Goal: Transaction & Acquisition: Purchase product/service

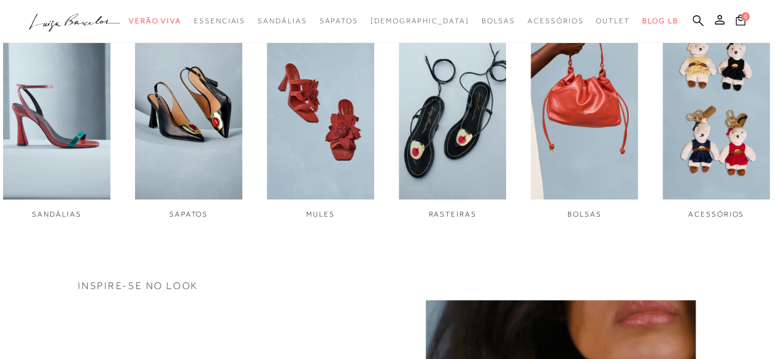
scroll to position [442, 0]
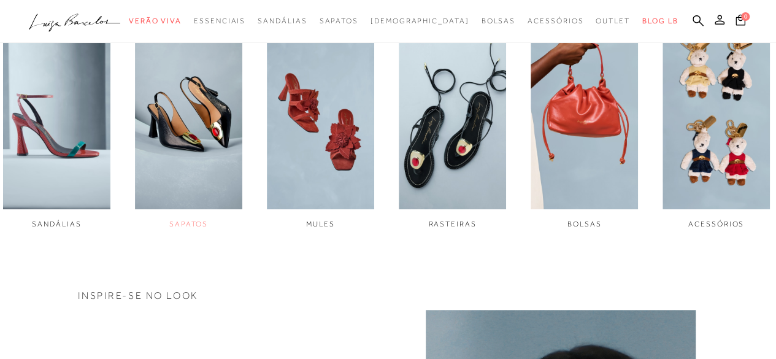
click at [204, 138] on img "2 / 6" at bounding box center [188, 109] width 107 height 201
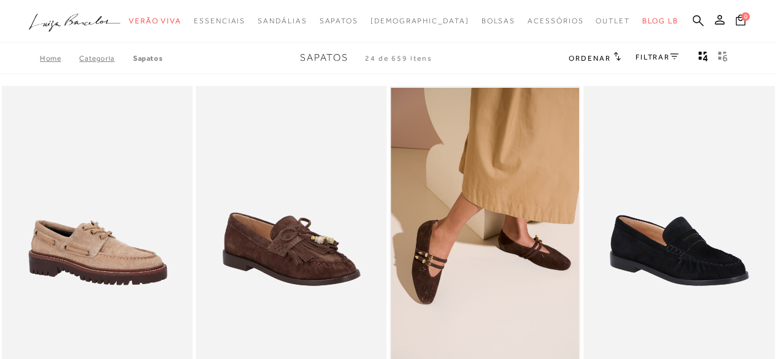
click at [599, 60] on span "Ordenar" at bounding box center [590, 58] width 42 height 9
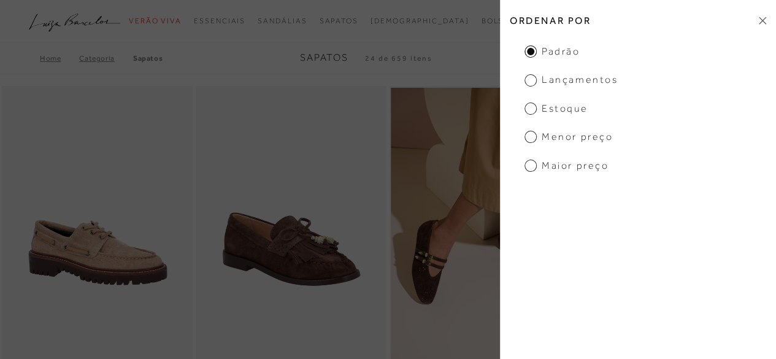
click at [539, 142] on span "Menor preço" at bounding box center [569, 136] width 88 height 13
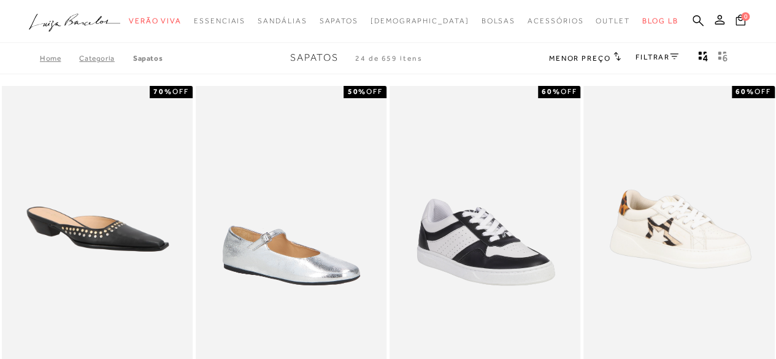
click at [645, 55] on link "FILTRAR" at bounding box center [657, 57] width 43 height 9
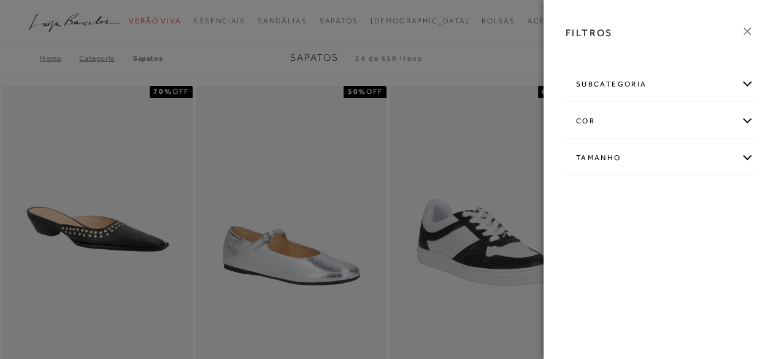
click at [748, 157] on div "Tamanho" at bounding box center [660, 158] width 188 height 33
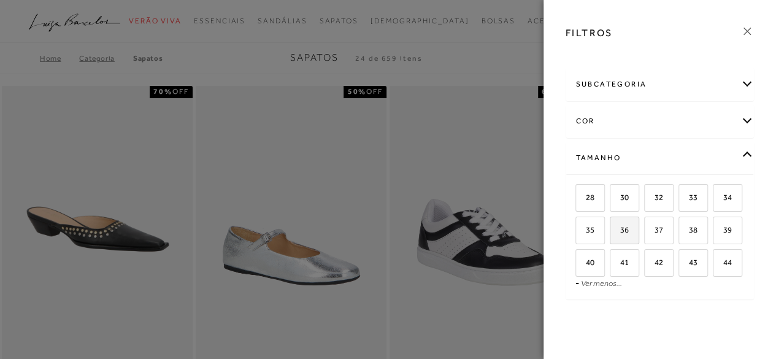
click at [639, 226] on label "36" at bounding box center [624, 230] width 28 height 26
click at [620, 226] on input "36" at bounding box center [614, 232] width 12 height 12
checkbox input "true"
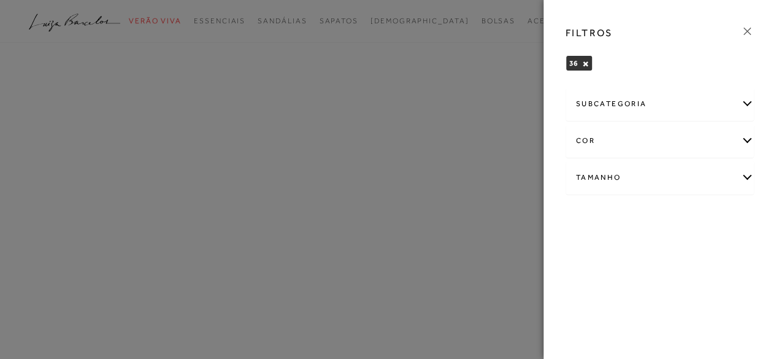
click at [751, 23] on div "FILTROS" at bounding box center [660, 33] width 209 height 32
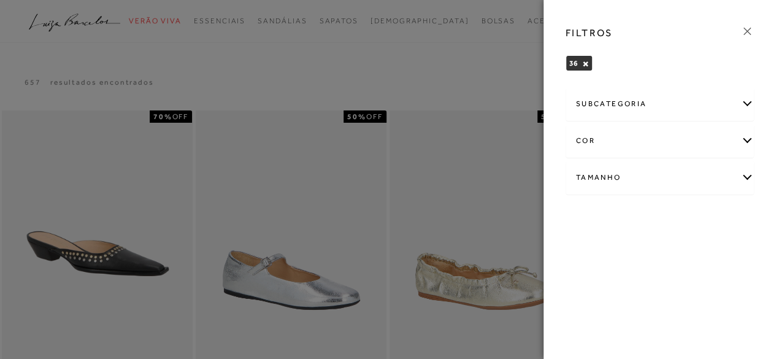
click at [747, 34] on icon at bounding box center [746, 31] width 13 height 13
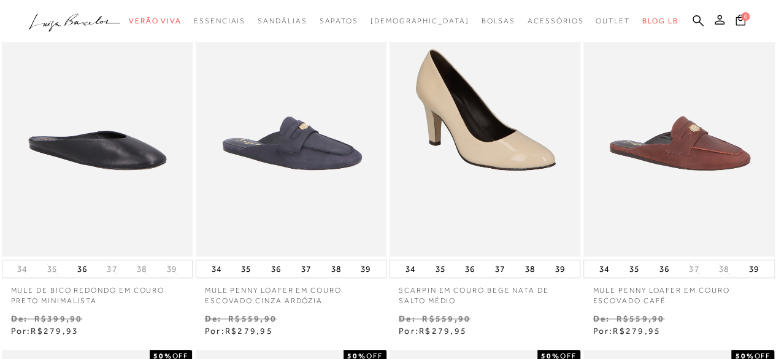
scroll to position [537, 0]
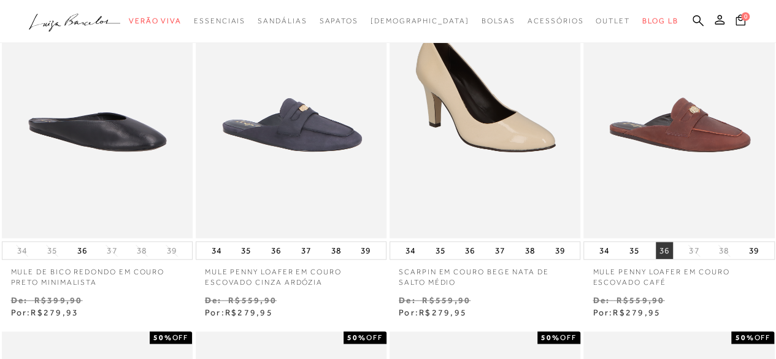
click at [660, 255] on button "36" at bounding box center [664, 250] width 17 height 17
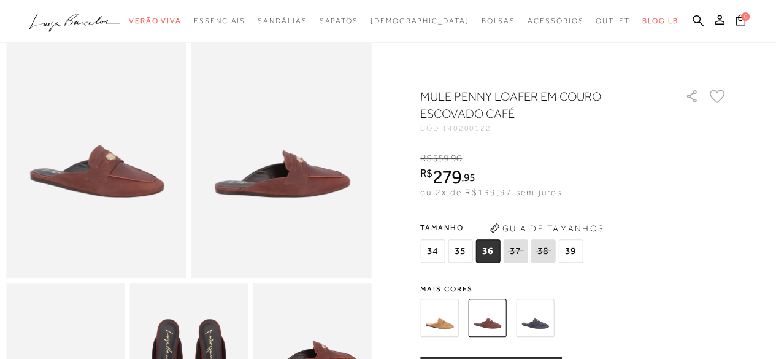
scroll to position [77, 0]
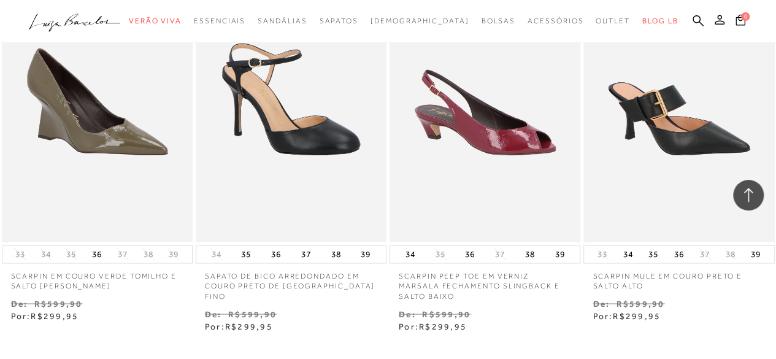
scroll to position [916, 0]
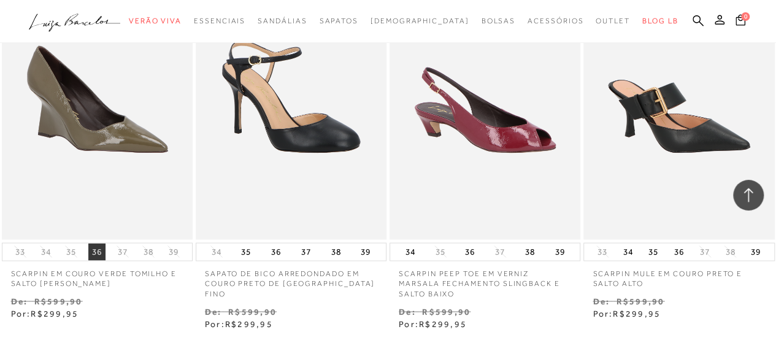
click at [96, 244] on button "36" at bounding box center [96, 251] width 17 height 17
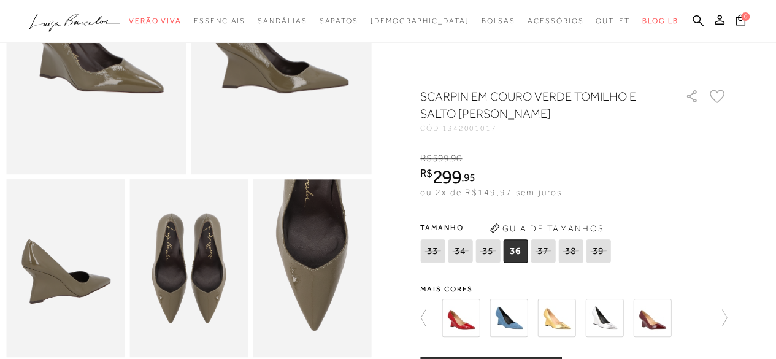
scroll to position [250, 0]
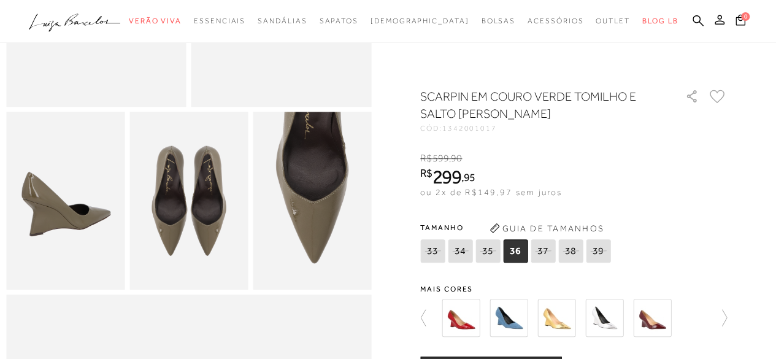
click at [520, 255] on span "36" at bounding box center [515, 250] width 25 height 23
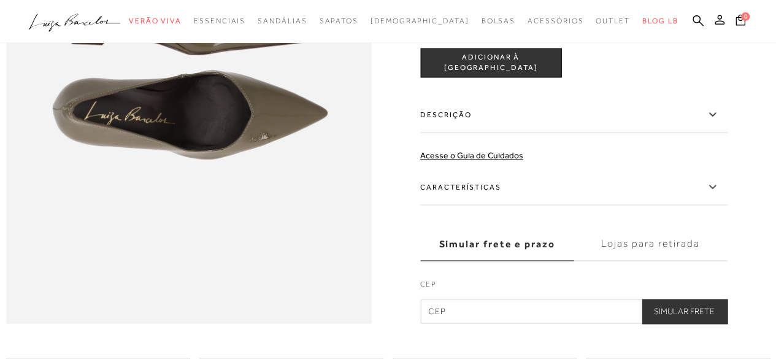
scroll to position [761, 0]
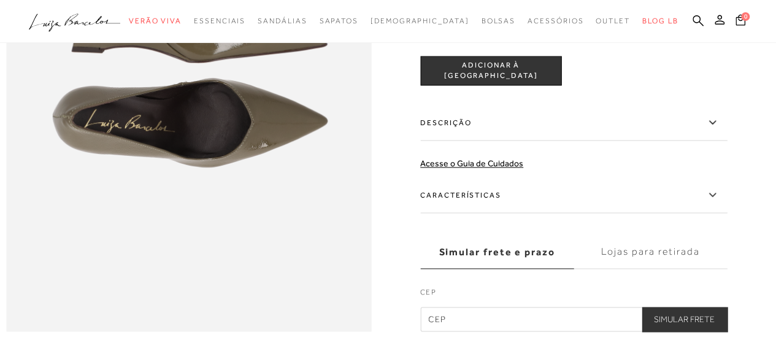
click at [521, 82] on span "ADICIONAR À SACOLA" at bounding box center [491, 70] width 140 height 21
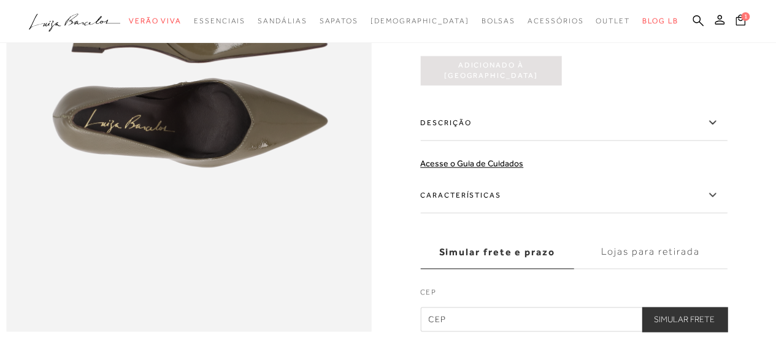
scroll to position [0, 0]
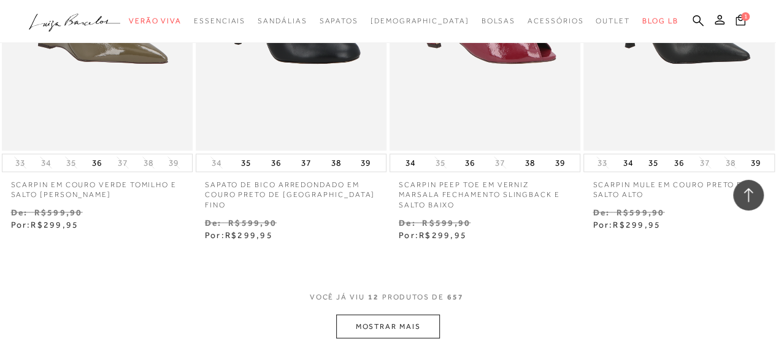
scroll to position [1002, 0]
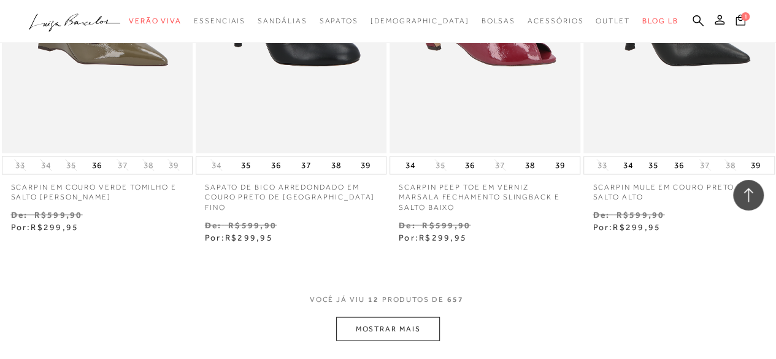
click at [413, 314] on div "VOCê JÁ VIU 12 PRODUTOS DE 657" at bounding box center [388, 305] width 157 height 23
click at [406, 323] on button "MOSTRAR MAIS" at bounding box center [387, 329] width 103 height 24
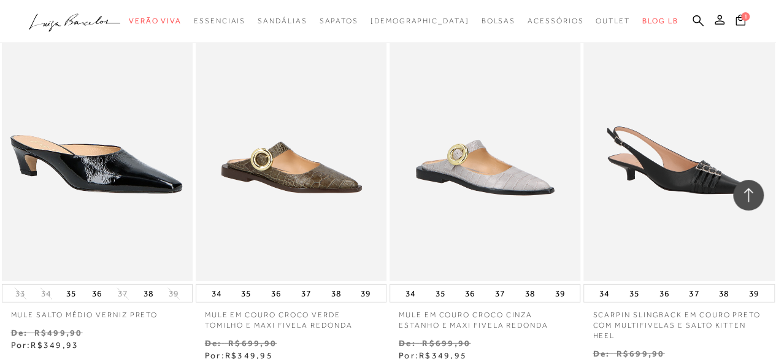
scroll to position [1660, 0]
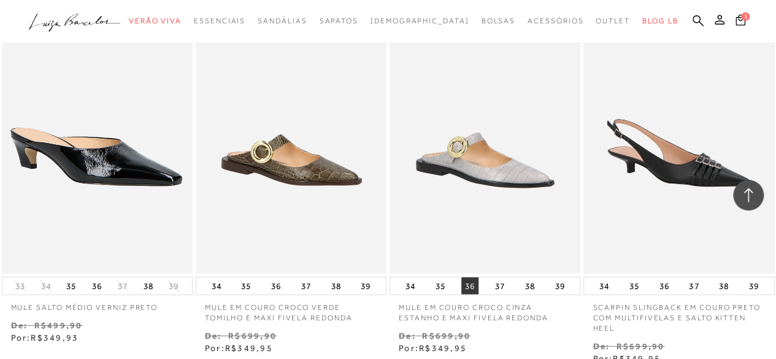
click at [470, 286] on button "36" at bounding box center [469, 285] width 17 height 17
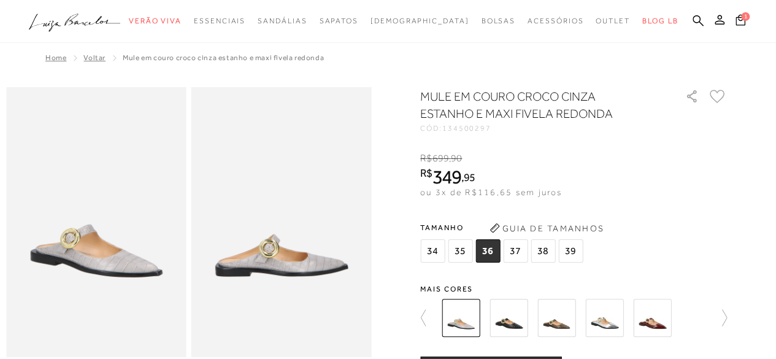
click at [493, 248] on span "36" at bounding box center [487, 250] width 25 height 23
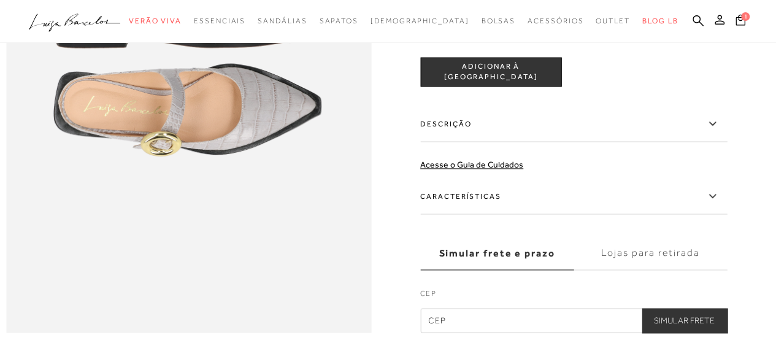
scroll to position [768, 0]
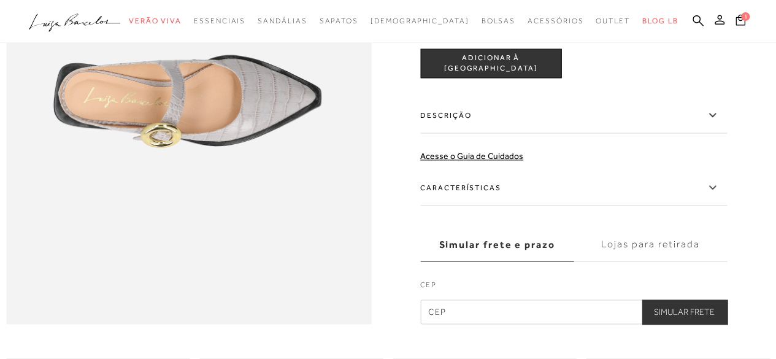
click at [542, 74] on span "ADICIONAR À SACOLA" at bounding box center [491, 63] width 140 height 21
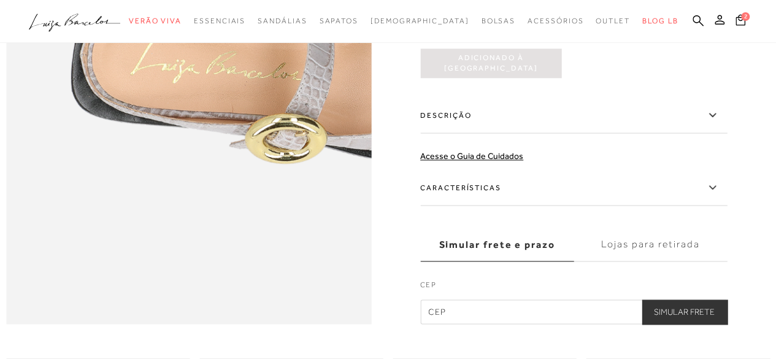
scroll to position [0, 0]
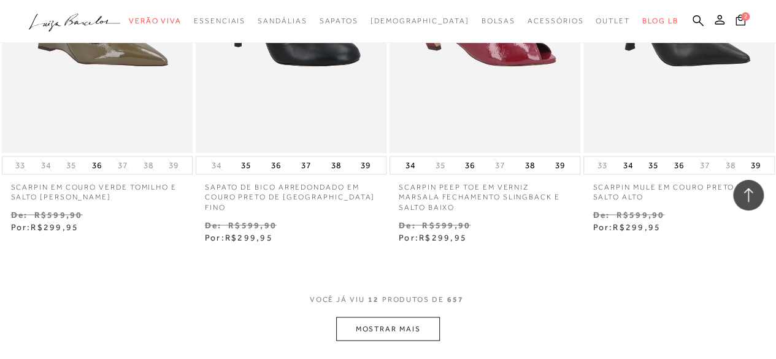
scroll to position [1000, 0]
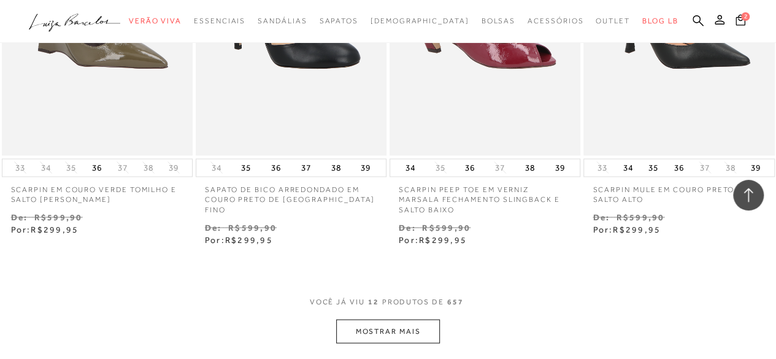
click at [399, 323] on button "MOSTRAR MAIS" at bounding box center [387, 331] width 103 height 24
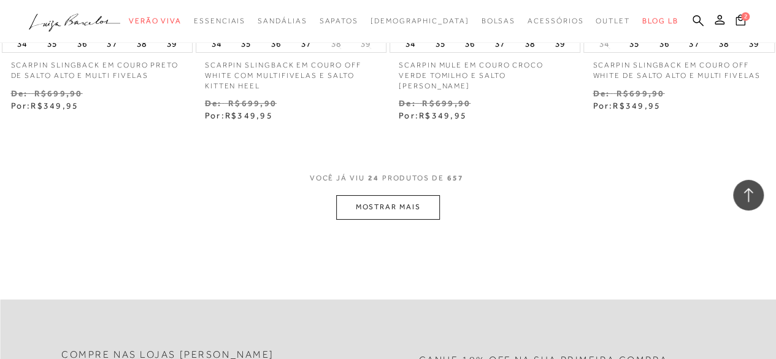
scroll to position [2285, 0]
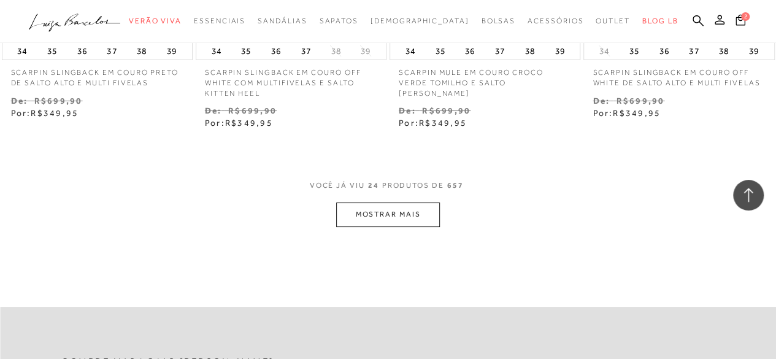
click at [396, 213] on button "MOSTRAR MAIS" at bounding box center [387, 214] width 103 height 24
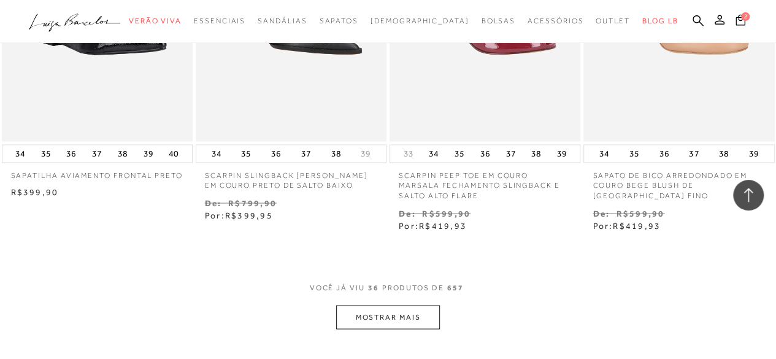
scroll to position [3459, 0]
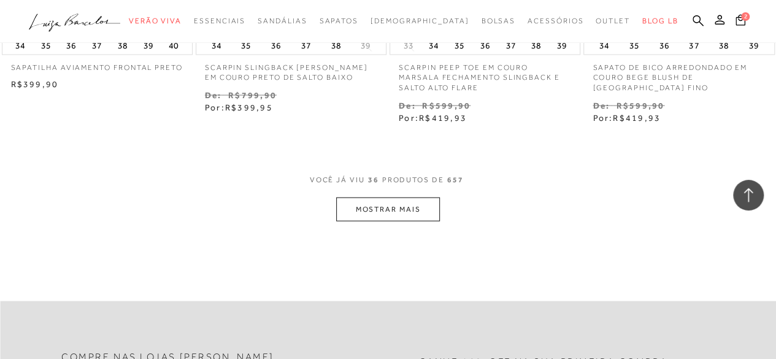
click at [416, 213] on button "MOSTRAR MAIS" at bounding box center [387, 209] width 103 height 24
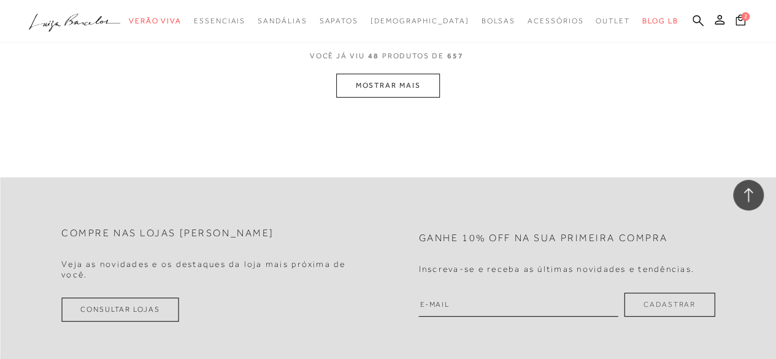
scroll to position [4734, 0]
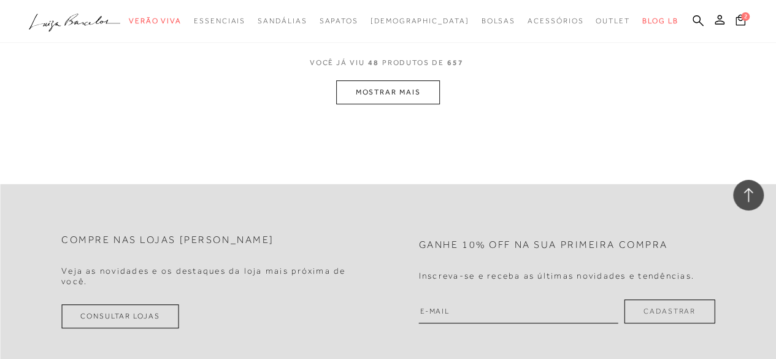
click at [409, 83] on button "MOSTRAR MAIS" at bounding box center [387, 92] width 103 height 24
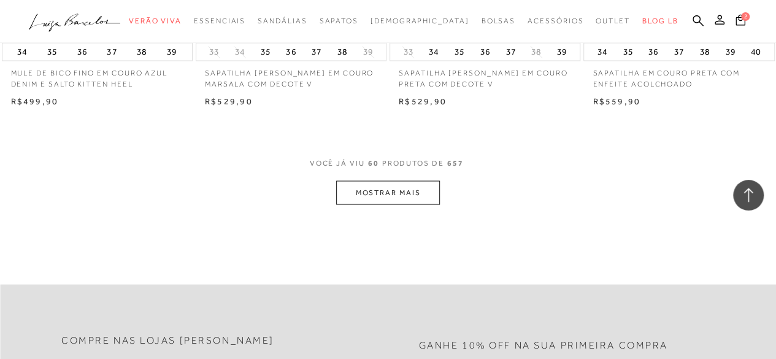
scroll to position [5833, 0]
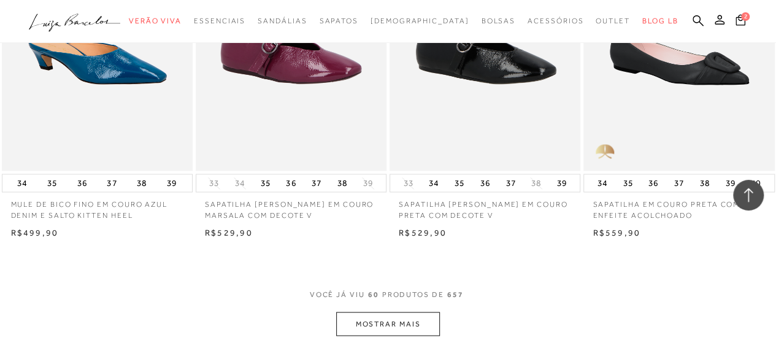
scroll to position [5554, 0]
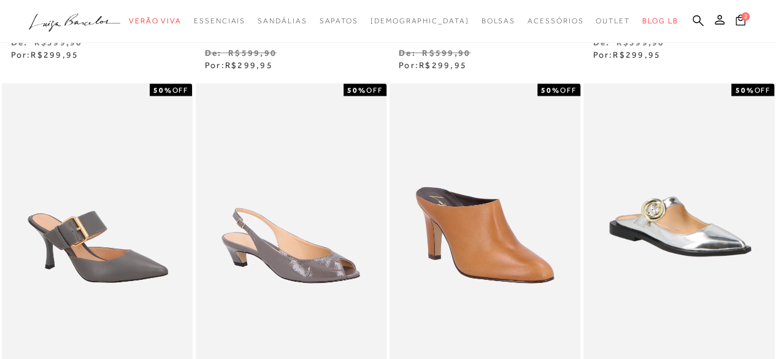
scroll to position [0, 0]
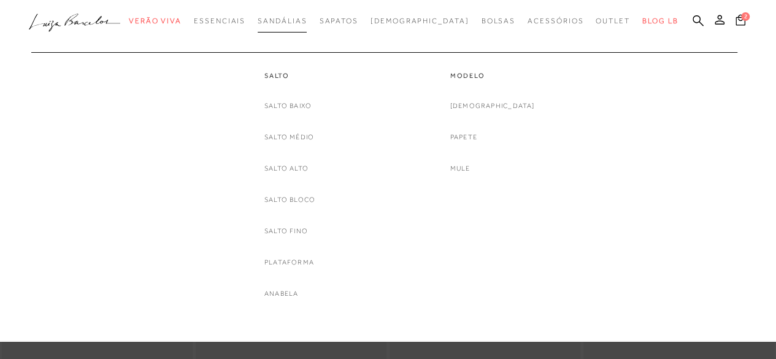
click at [304, 20] on span "Sandálias" at bounding box center [282, 21] width 49 height 9
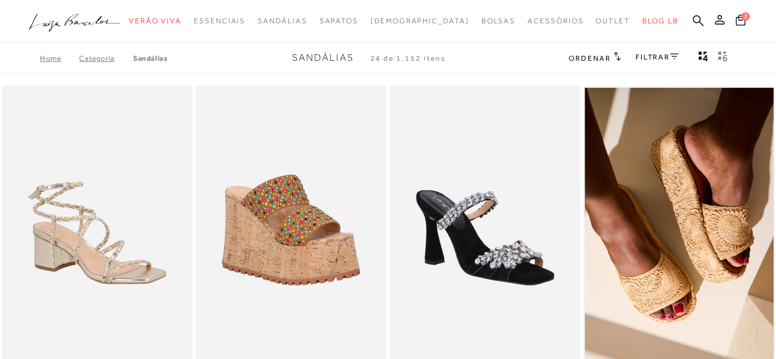
click at [656, 59] on link "FILTRAR" at bounding box center [657, 57] width 43 height 9
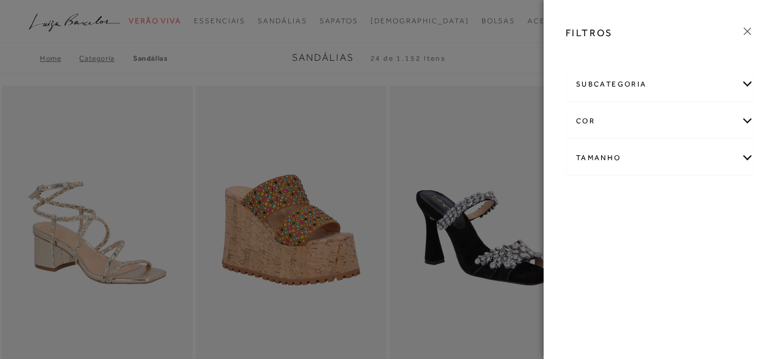
click at [746, 153] on div "Tamanho" at bounding box center [660, 158] width 188 height 33
click at [591, 282] on link "Ver mais..." at bounding box center [598, 283] width 33 height 9
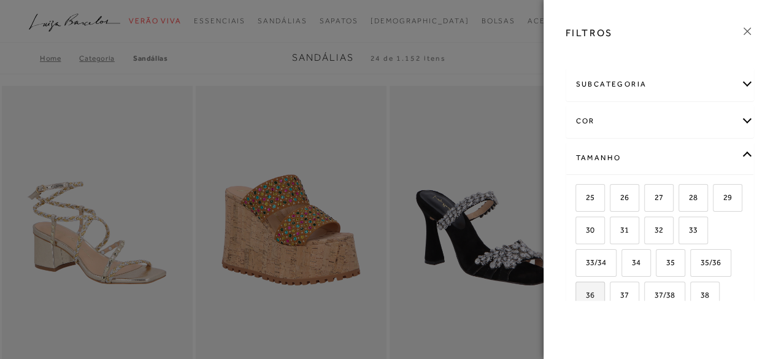
click at [604, 284] on label "36" at bounding box center [590, 295] width 28 height 26
click at [586, 291] on input "36" at bounding box center [580, 297] width 12 height 12
checkbox input "true"
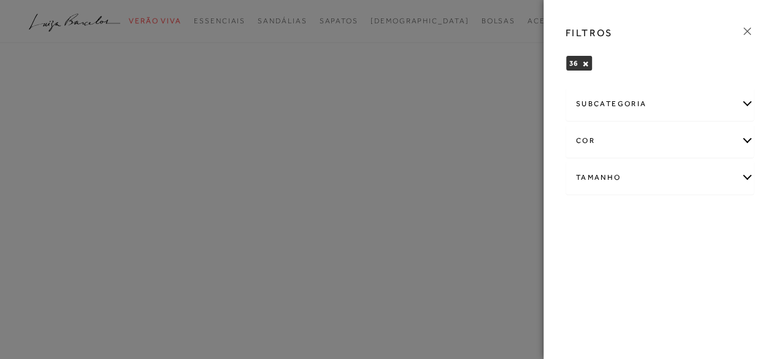
click at [455, 69] on div at bounding box center [388, 179] width 776 height 359
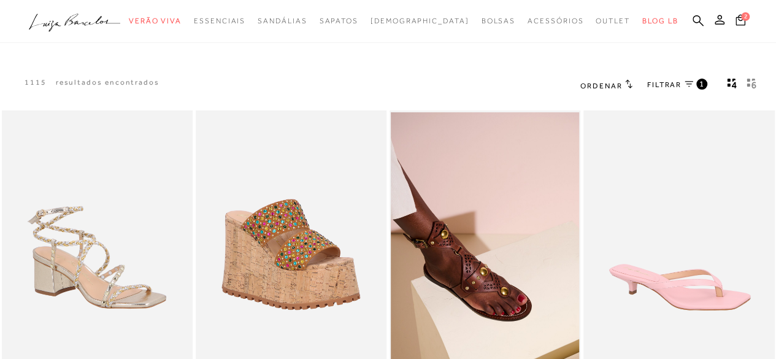
click at [625, 86] on icon at bounding box center [628, 83] width 7 height 9
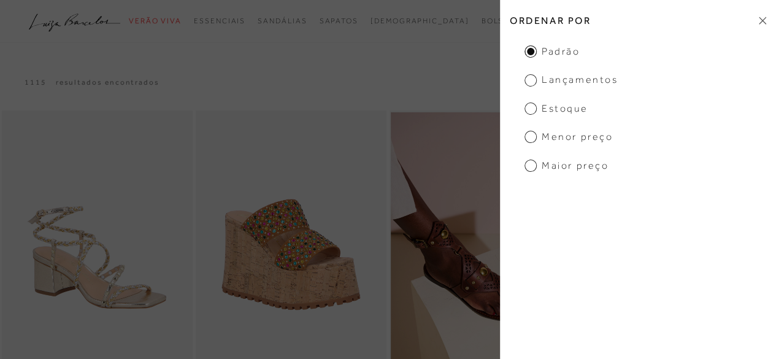
click at [573, 134] on span "Menor Preço" at bounding box center [569, 136] width 88 height 13
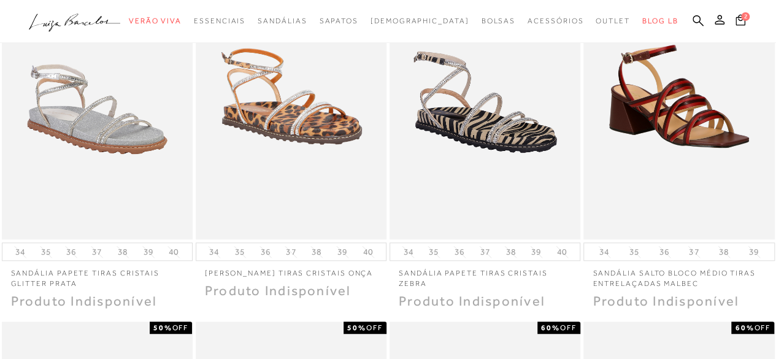
scroll to position [386, 0]
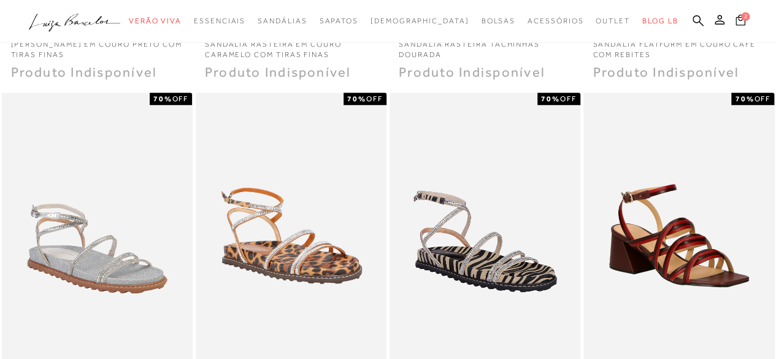
click at [738, 20] on icon at bounding box center [741, 19] width 10 height 11
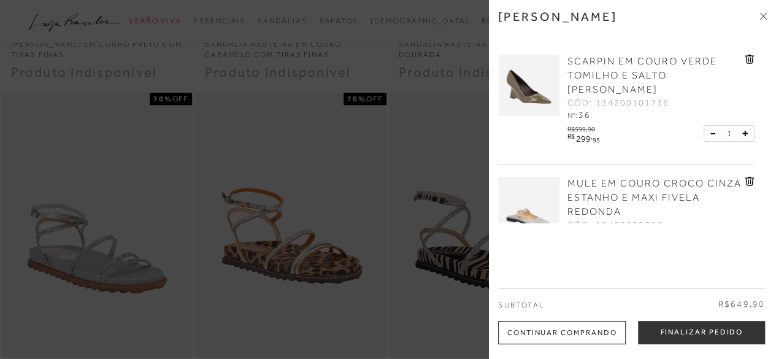
click at [752, 15] on div "[PERSON_NAME]" at bounding box center [632, 25] width 269 height 33
click at [449, 101] on div at bounding box center [388, 179] width 776 height 359
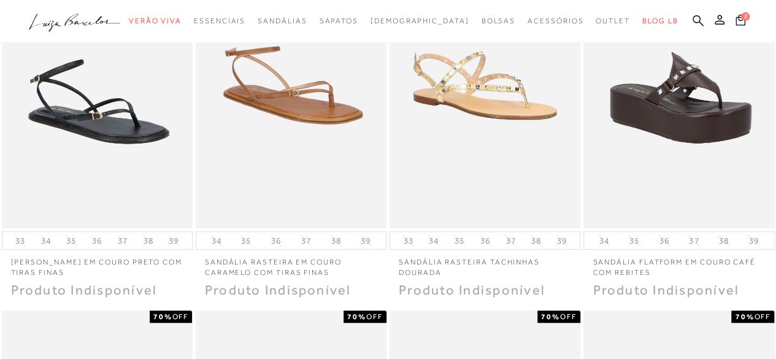
scroll to position [0, 0]
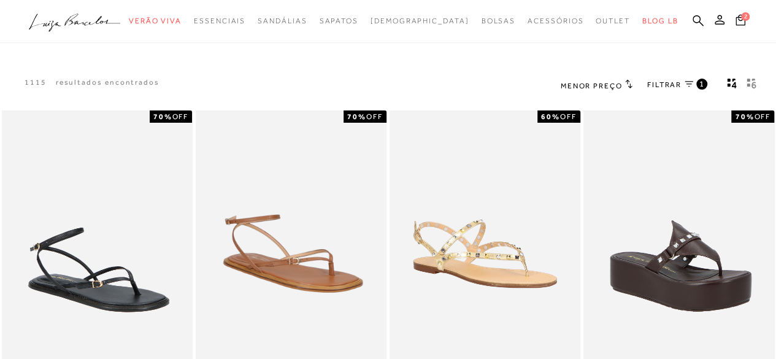
click at [682, 86] on link "FILTRAR 1" at bounding box center [677, 85] width 60 height 13
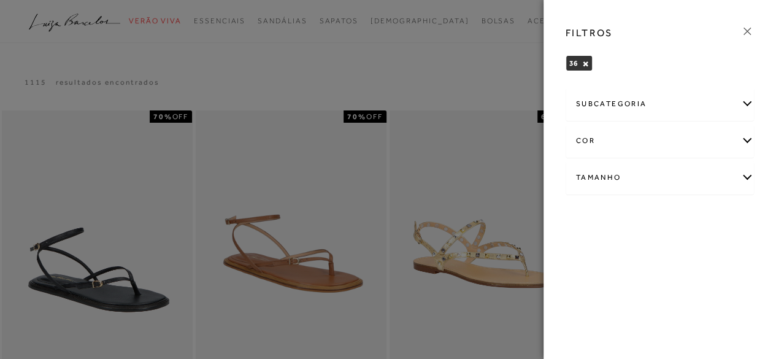
click at [740, 104] on div "subcategoria" at bounding box center [660, 104] width 188 height 33
click at [755, 131] on div "subcategoria Modelo [GEOGRAPHIC_DATA]" at bounding box center [660, 150] width 209 height 132
click at [744, 139] on div "cor" at bounding box center [660, 141] width 188 height 33
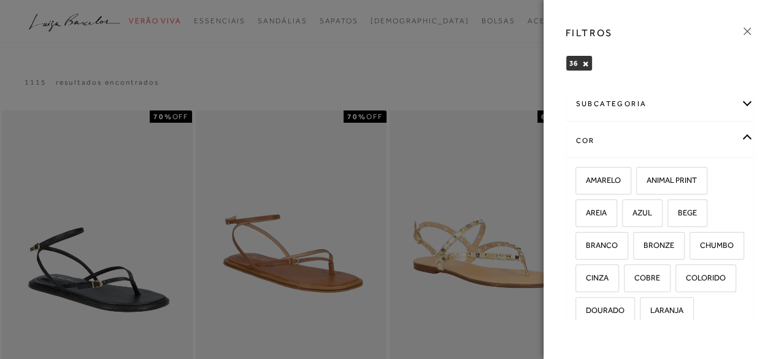
click at [744, 139] on div "cor" at bounding box center [660, 141] width 188 height 33
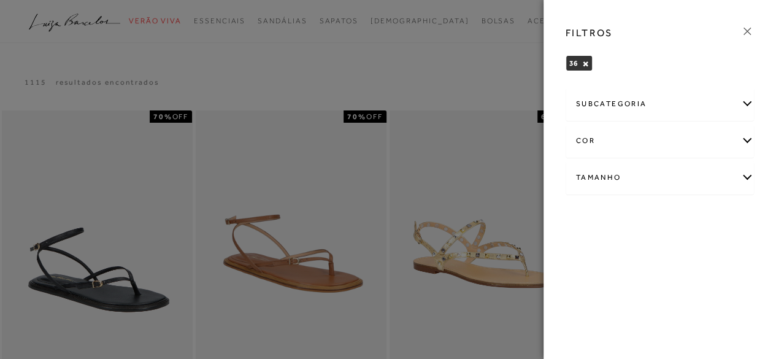
click at [748, 163] on div "Tamanho" at bounding box center [660, 177] width 188 height 33
click at [745, 172] on div "subcategoria Modelo [GEOGRAPHIC_DATA]" at bounding box center [660, 202] width 209 height 236
click at [490, 50] on div at bounding box center [388, 179] width 776 height 359
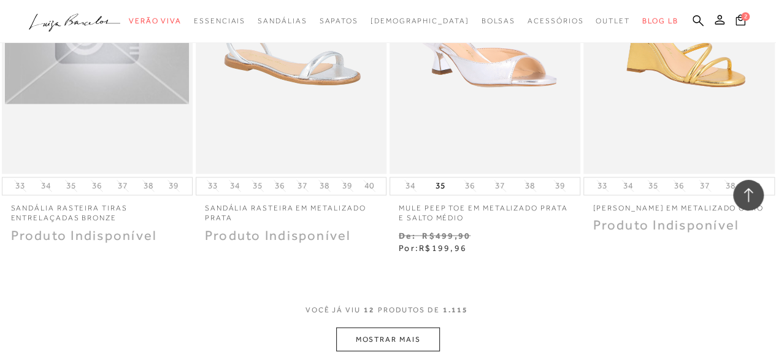
scroll to position [971, 0]
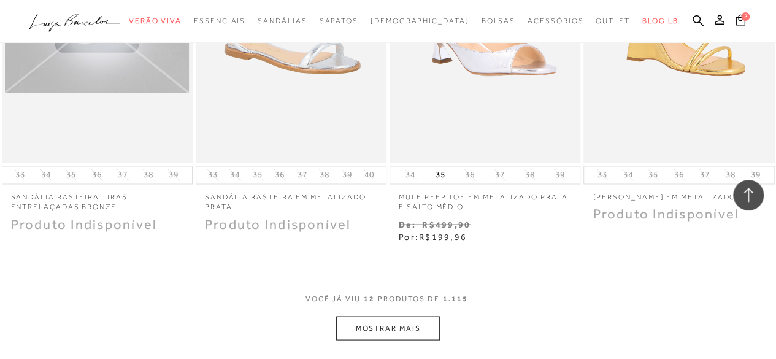
click at [340, 324] on button "MOSTRAR MAIS" at bounding box center [387, 328] width 103 height 24
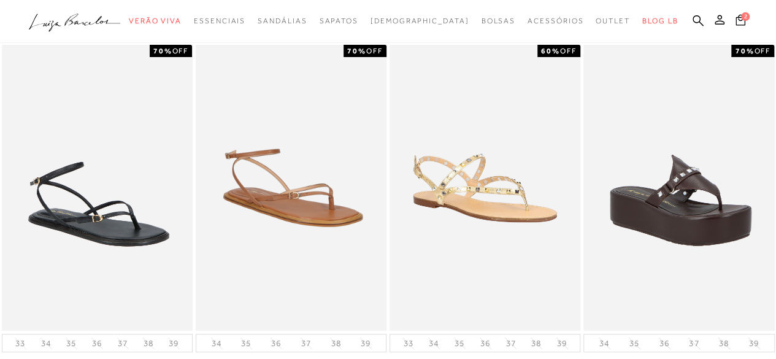
scroll to position [0, 0]
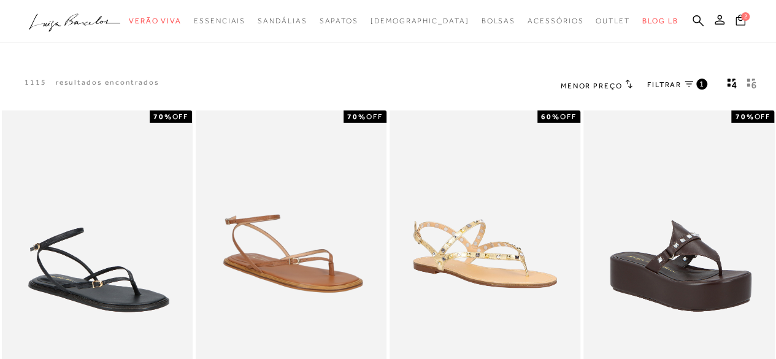
click at [671, 82] on span "FILTRAR" at bounding box center [664, 85] width 34 height 10
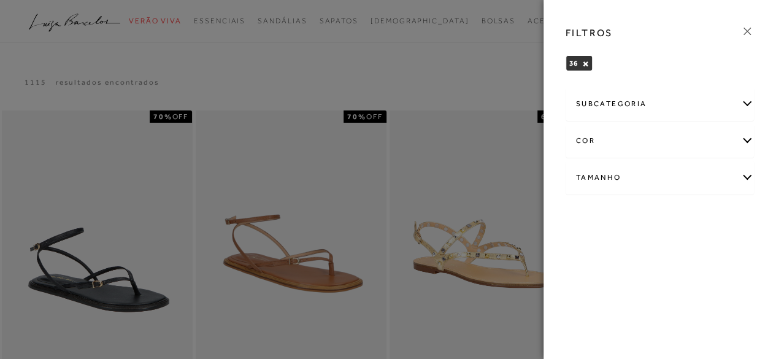
click at [566, 63] on div "36 ×" at bounding box center [579, 63] width 27 height 16
click at [702, 174] on div "Tamanho" at bounding box center [660, 177] width 188 height 33
click at [594, 310] on span "36" at bounding box center [586, 314] width 18 height 9
click at [586, 310] on input "36" at bounding box center [580, 316] width 12 height 12
checkbox input "false"
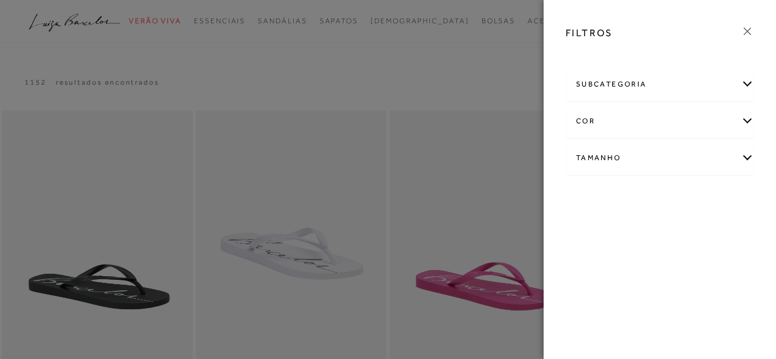
click at [724, 158] on div "Tamanho" at bounding box center [660, 158] width 188 height 33
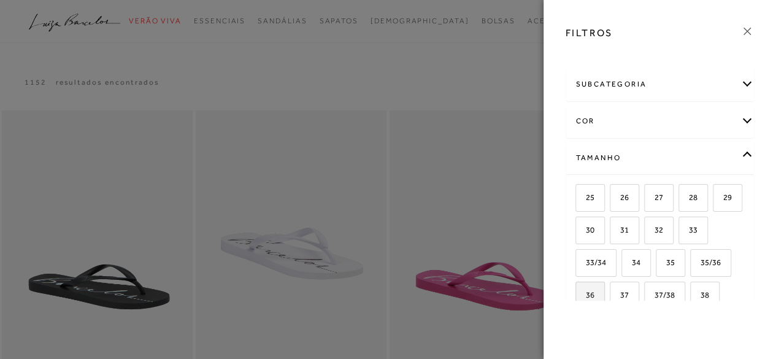
click at [594, 294] on span "36" at bounding box center [586, 294] width 18 height 9
click at [586, 294] on input "36" at bounding box center [580, 297] width 12 height 12
checkbox input "true"
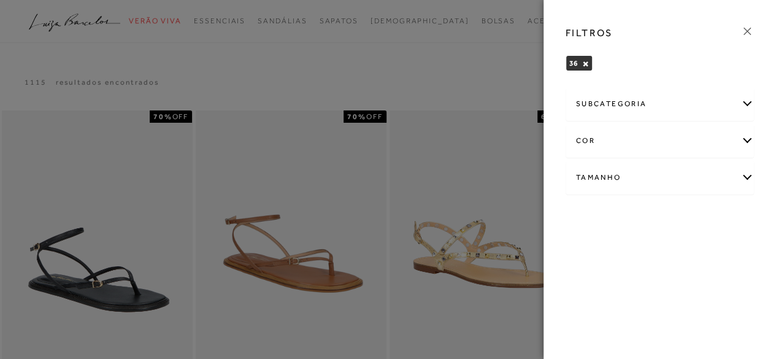
click at [496, 77] on div at bounding box center [388, 179] width 776 height 359
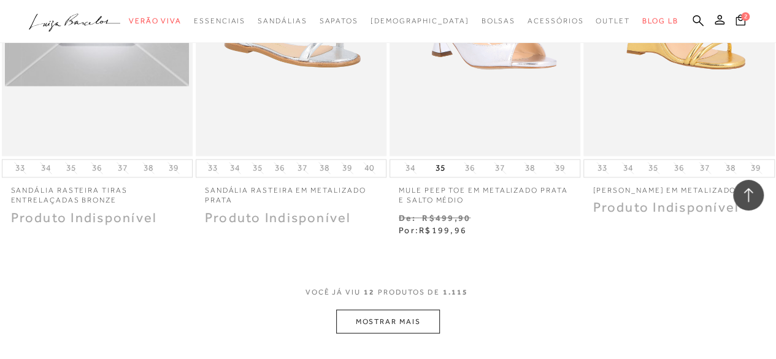
scroll to position [988, 0]
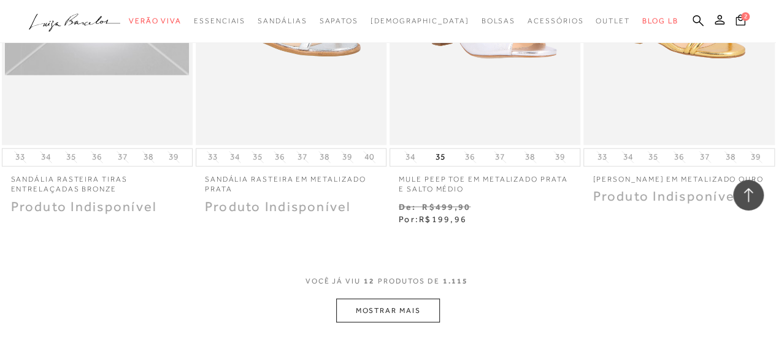
click at [398, 312] on button "MOSTRAR MAIS" at bounding box center [387, 310] width 103 height 24
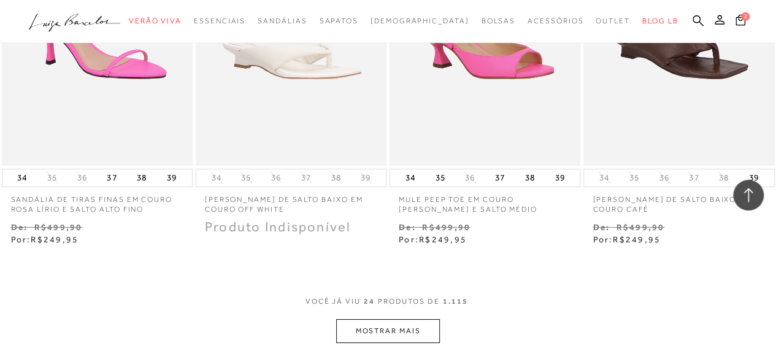
scroll to position [2141, 0]
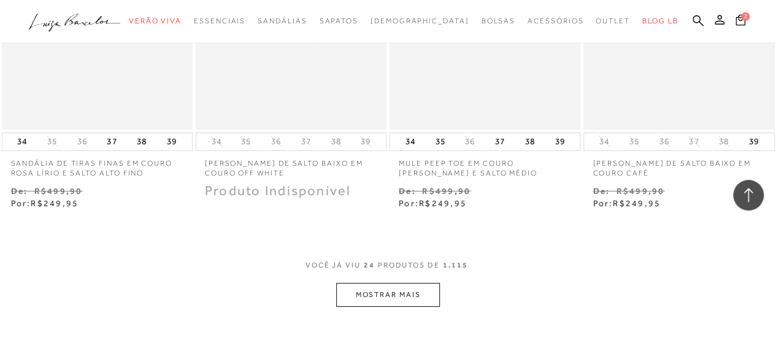
click at [382, 303] on button "MOSTRAR MAIS" at bounding box center [387, 295] width 103 height 24
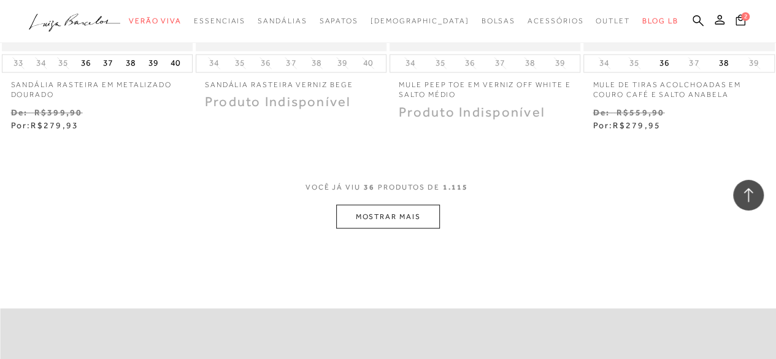
scroll to position [3407, 0]
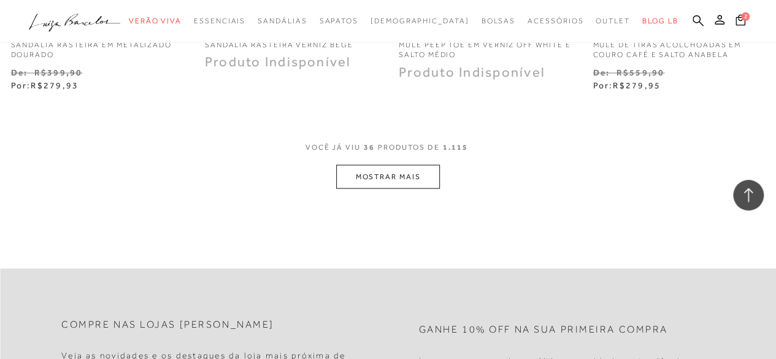
click at [412, 171] on button "MOSTRAR MAIS" at bounding box center [387, 176] width 103 height 24
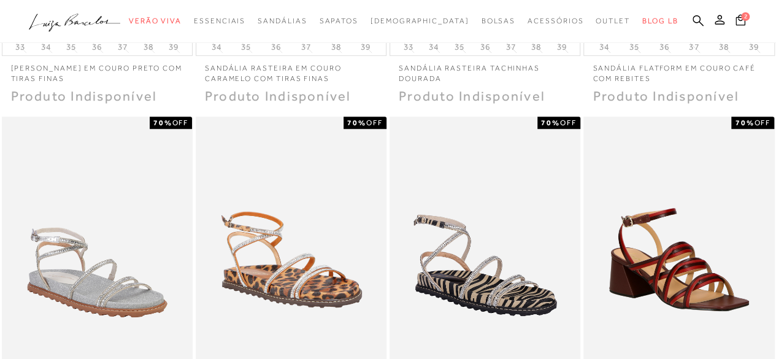
scroll to position [0, 0]
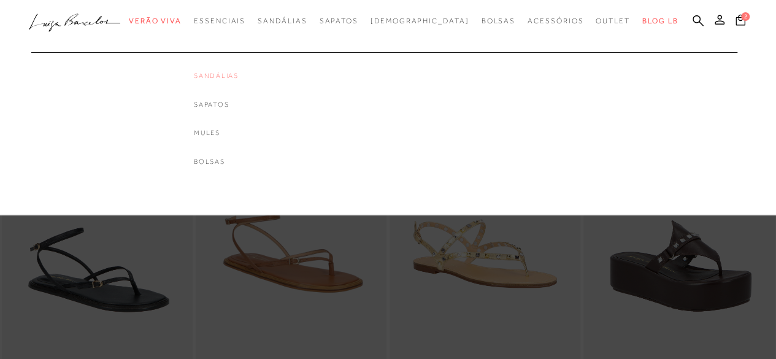
click at [239, 75] on link "Sandálias" at bounding box center [216, 76] width 45 height 10
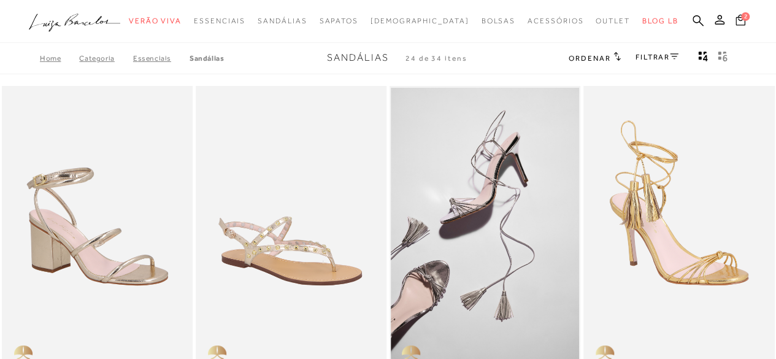
click at [738, 17] on icon at bounding box center [741, 19] width 10 height 11
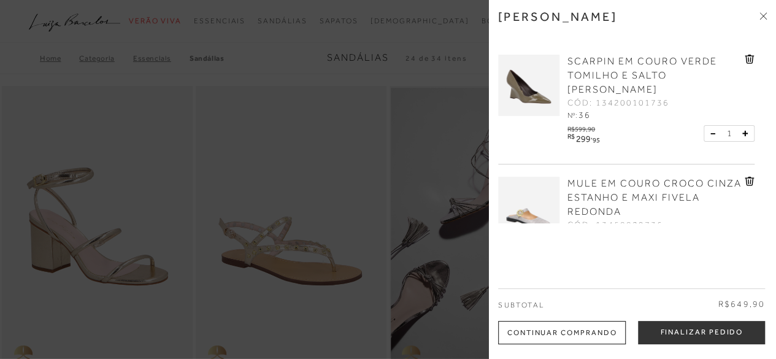
click at [584, 59] on span "SCARPIN EM COURO VERDE TOMILHO E SALTO [PERSON_NAME]" at bounding box center [642, 75] width 150 height 39
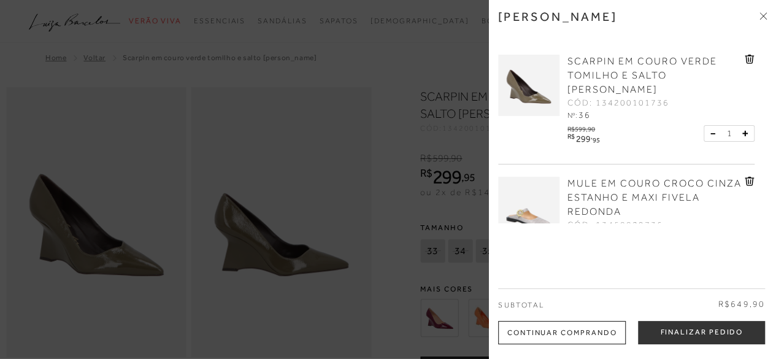
click at [358, 179] on div at bounding box center [388, 179] width 776 height 359
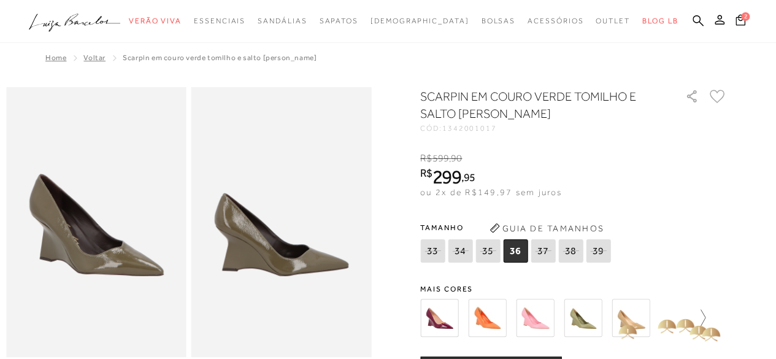
click at [702, 318] on icon at bounding box center [696, 317] width 17 height 17
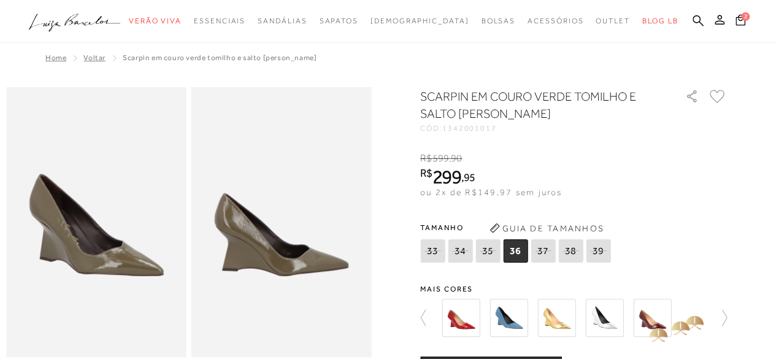
click at [643, 327] on img at bounding box center [652, 318] width 38 height 38
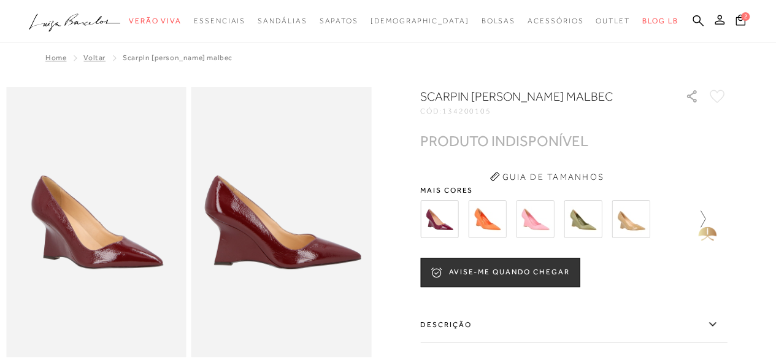
click at [705, 215] on icon at bounding box center [703, 218] width 5 height 17
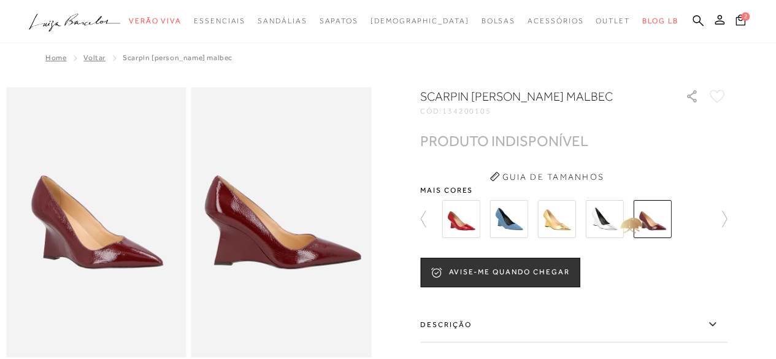
click at [615, 221] on img at bounding box center [604, 219] width 38 height 38
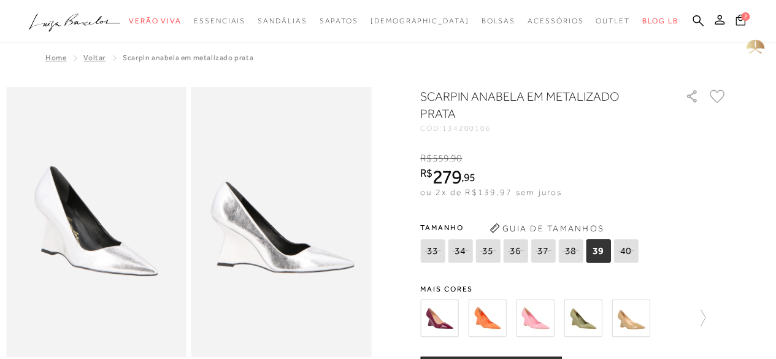
click at [742, 23] on icon at bounding box center [741, 20] width 10 height 12
